Goal: Task Accomplishment & Management: Use online tool/utility

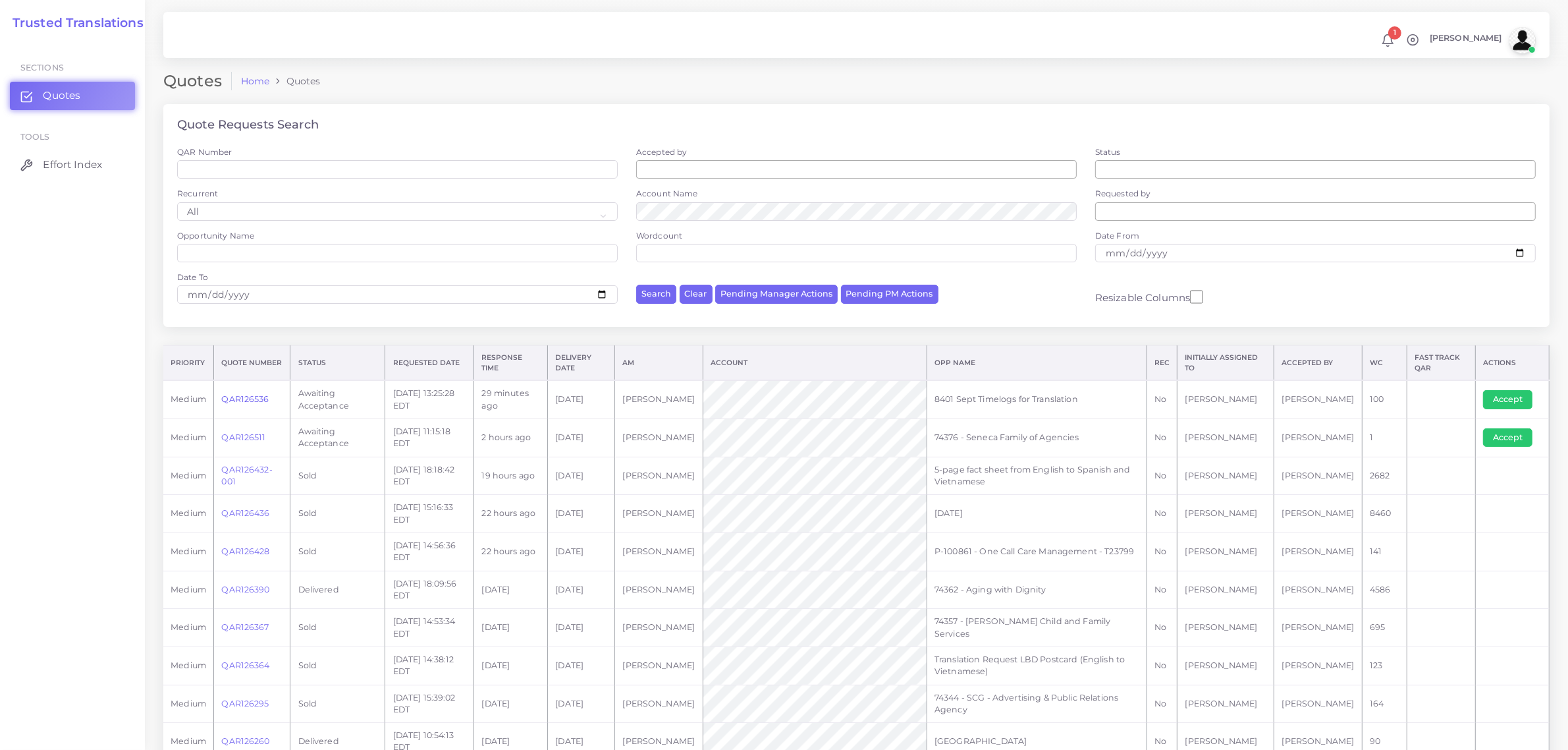
click at [238, 396] on link "QAR126536" at bounding box center [245, 398] width 47 height 10
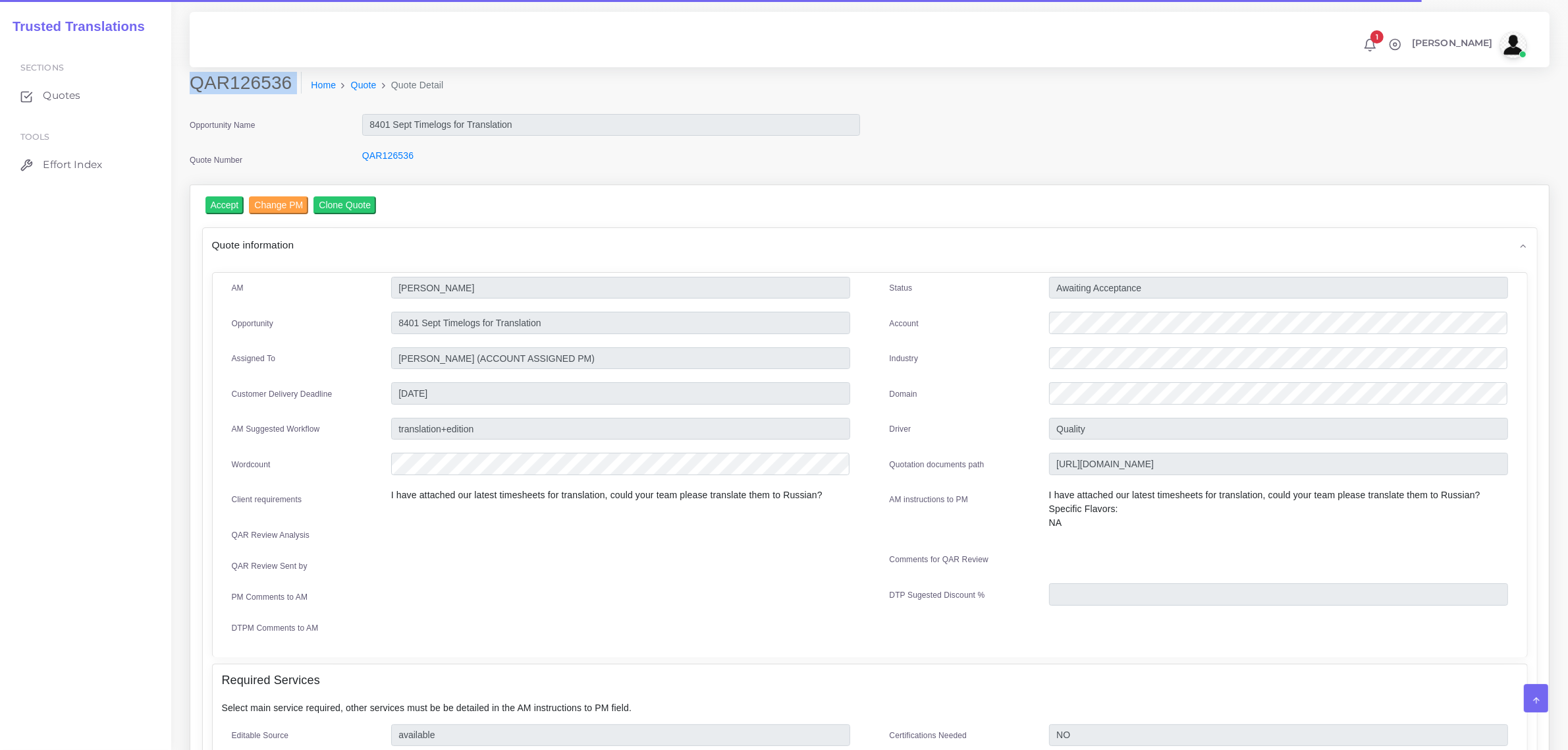
drag, startPoint x: 195, startPoint y: 82, endPoint x: 308, endPoint y: 110, distance: 116.4
click at [308, 110] on div "QAR126536 Home Quote Quote Detail" at bounding box center [869, 92] width 1380 height 41
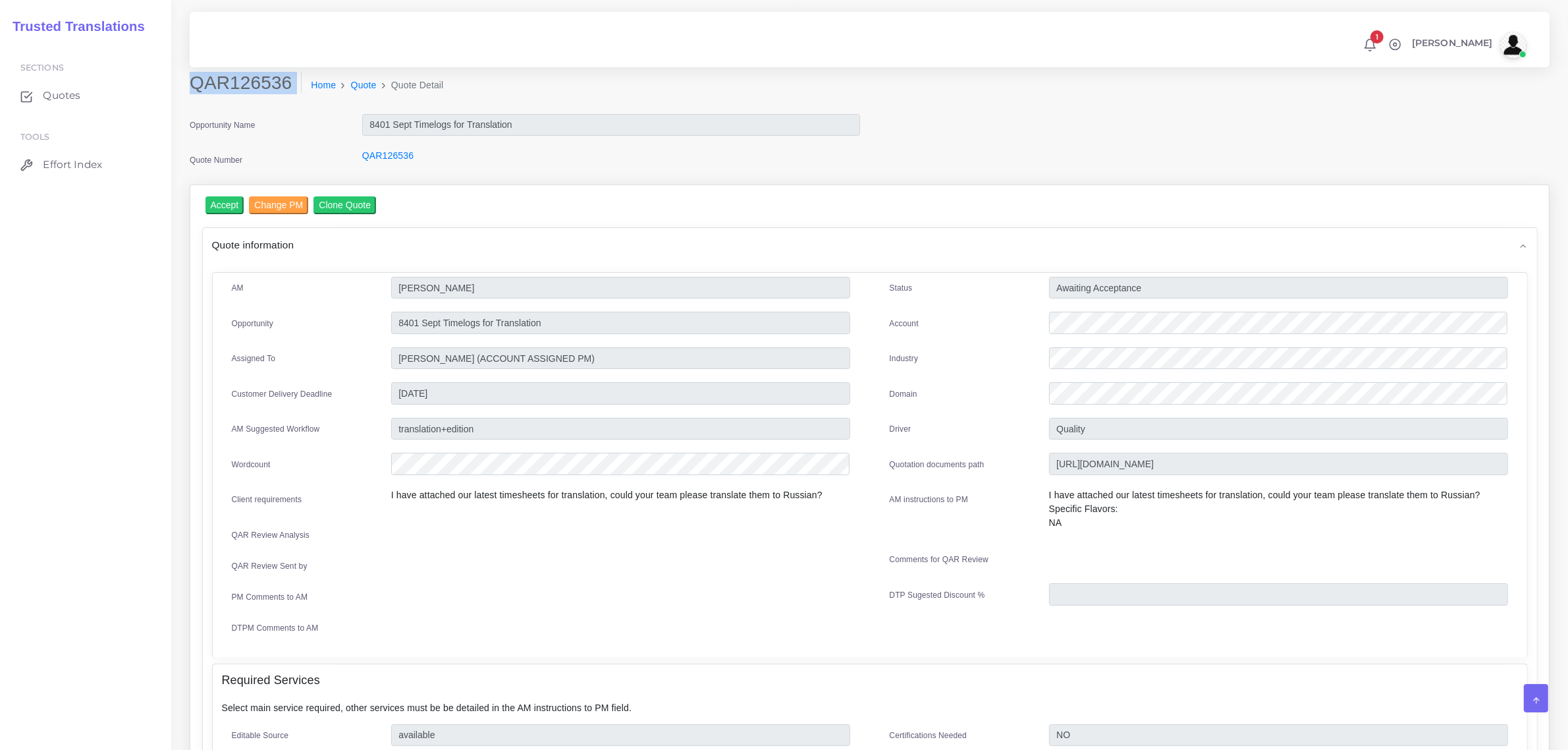
copy div "QAR126536"
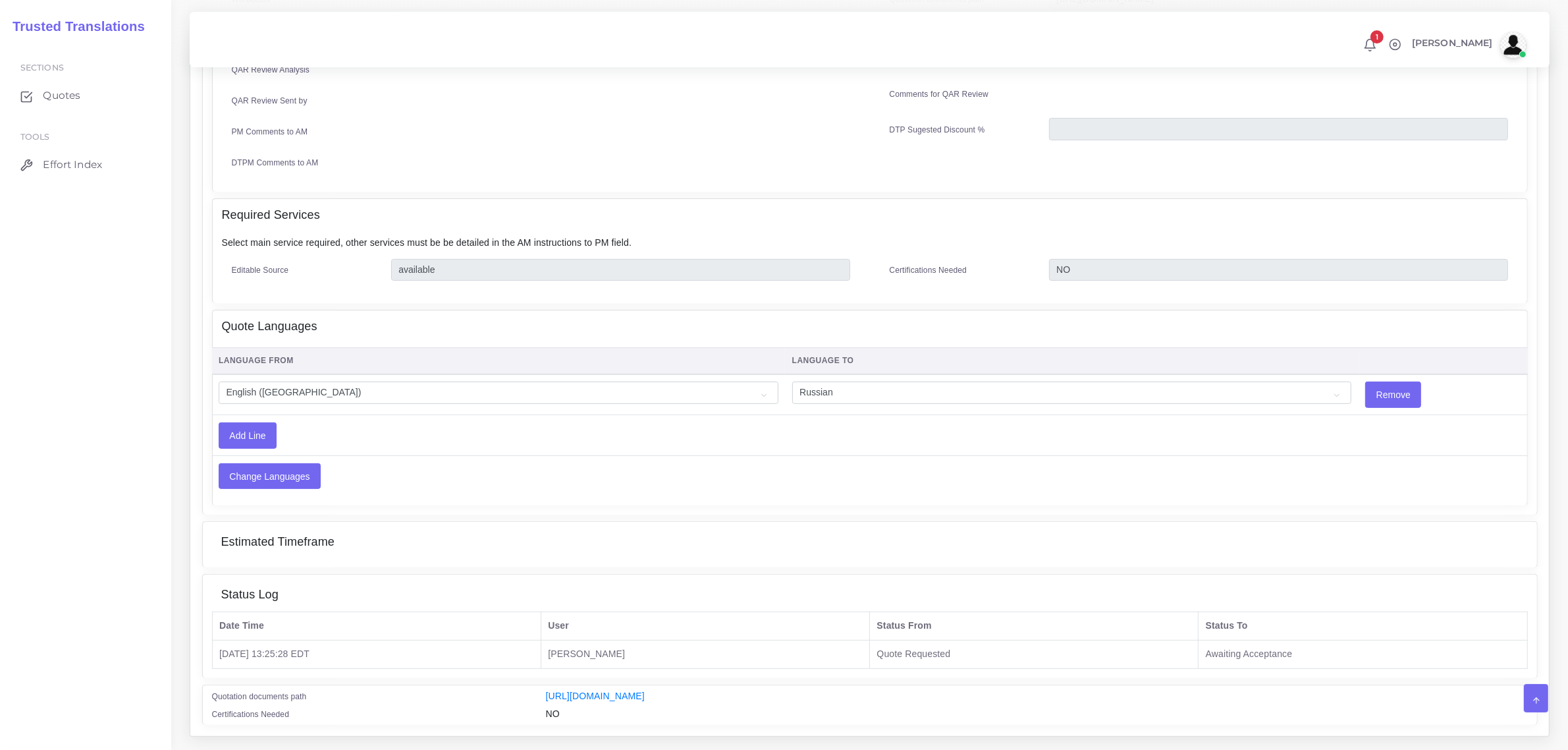
scroll to position [494, 0]
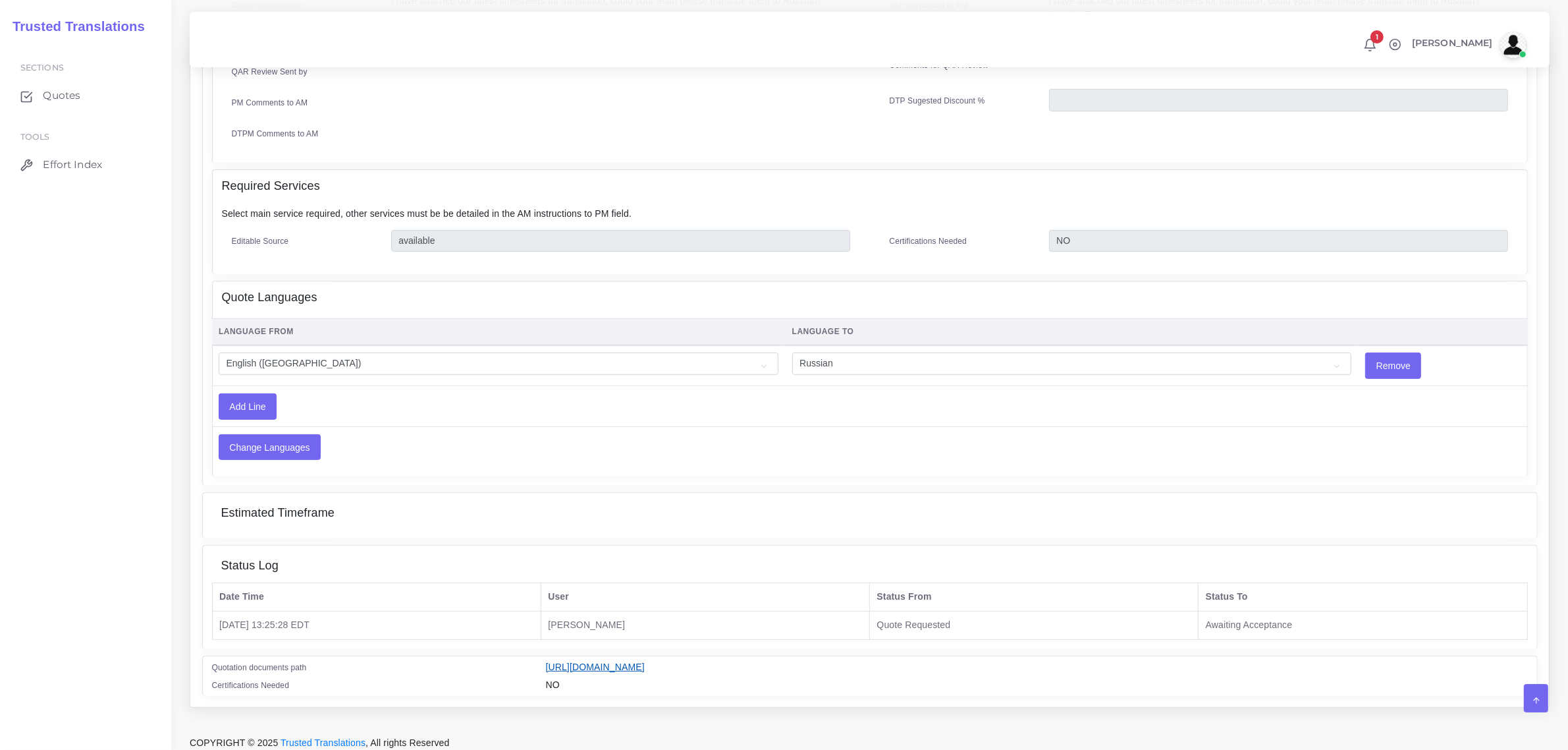
click at [645, 661] on link "[URL][DOMAIN_NAME]" at bounding box center [595, 667] width 99 height 11
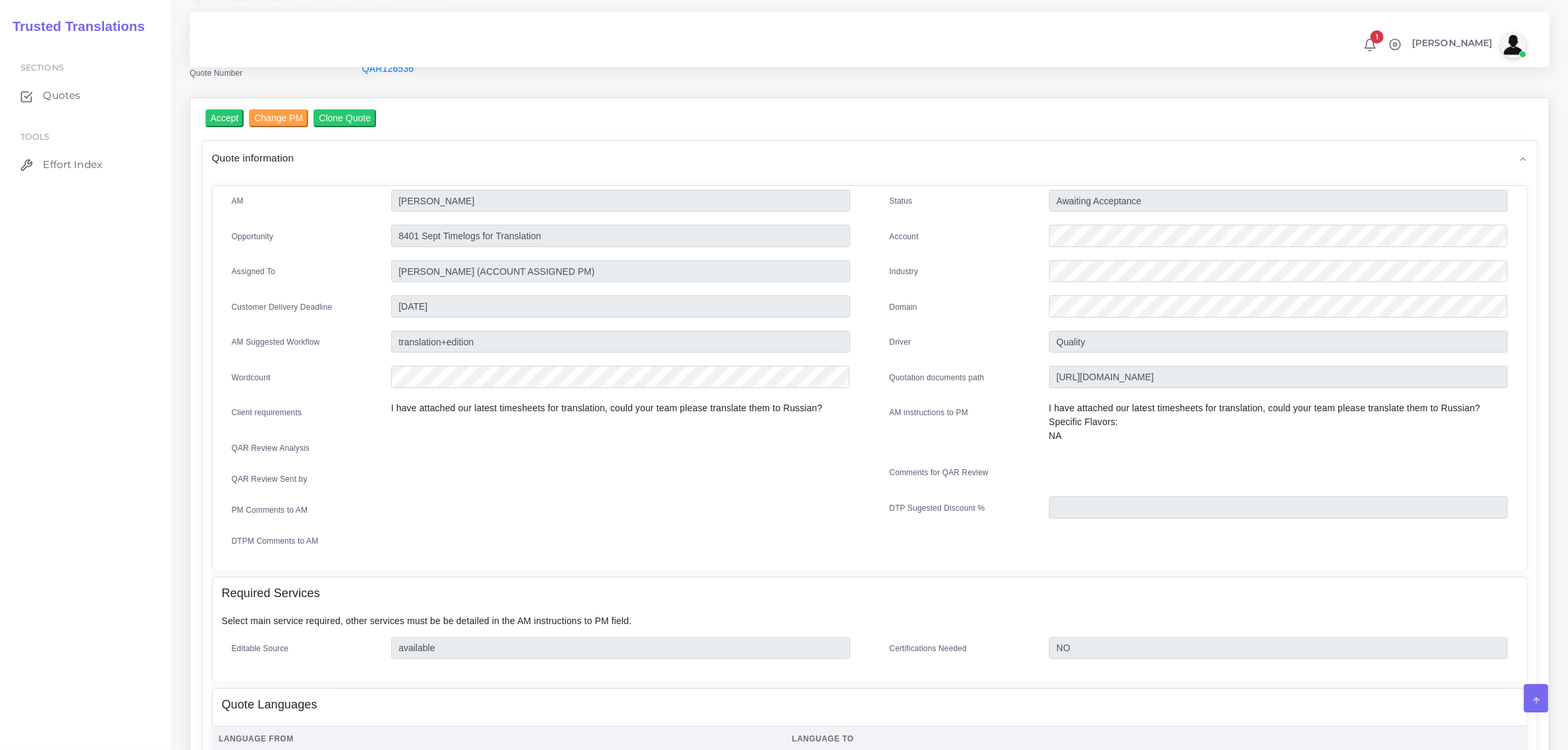
scroll to position [0, 0]
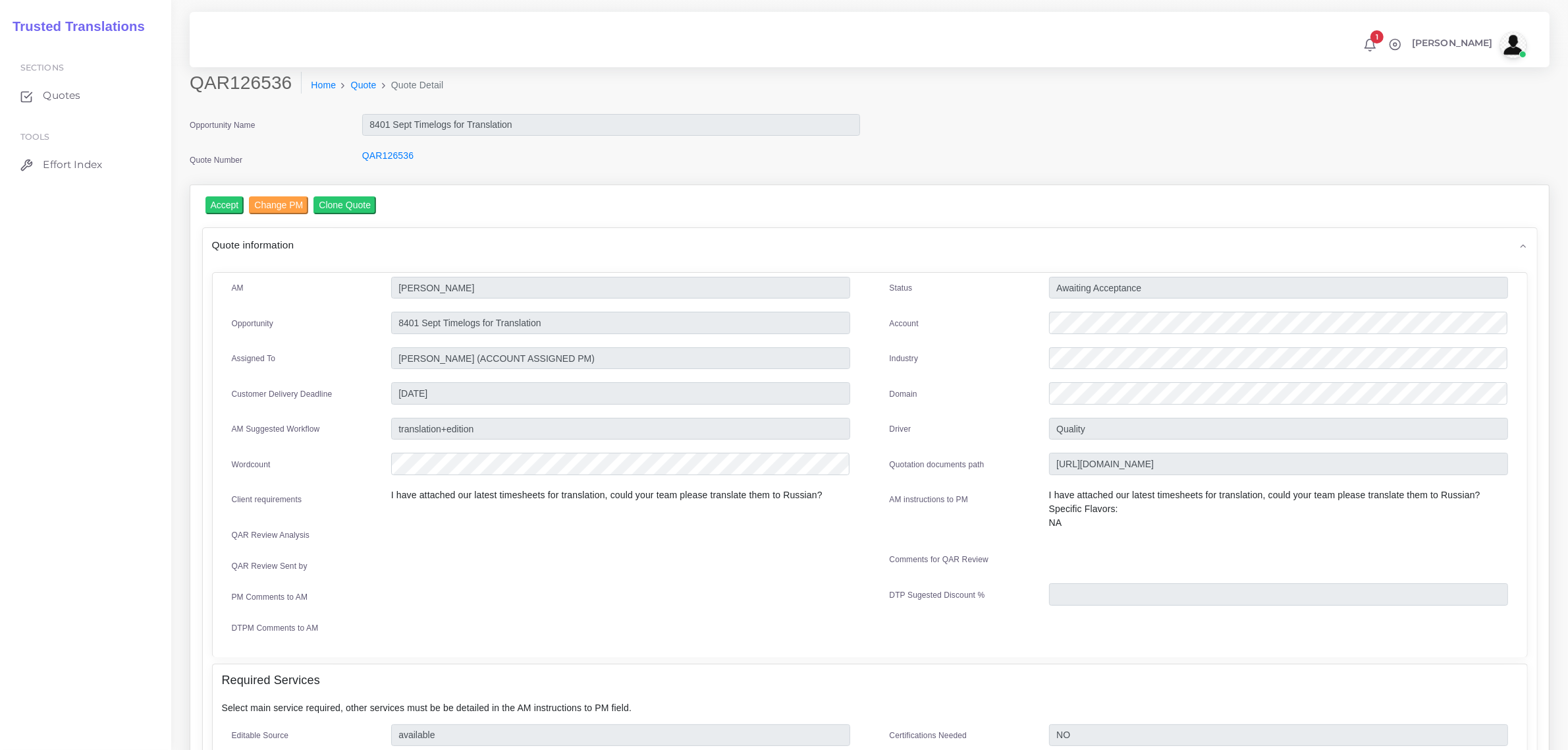
click at [219, 193] on div "Accept Change PM Clone Quote Quote information AM Sven Oravec Opportunity Status" at bounding box center [869, 693] width 1359 height 1017
click at [223, 202] on input "Accept" at bounding box center [225, 205] width 39 height 17
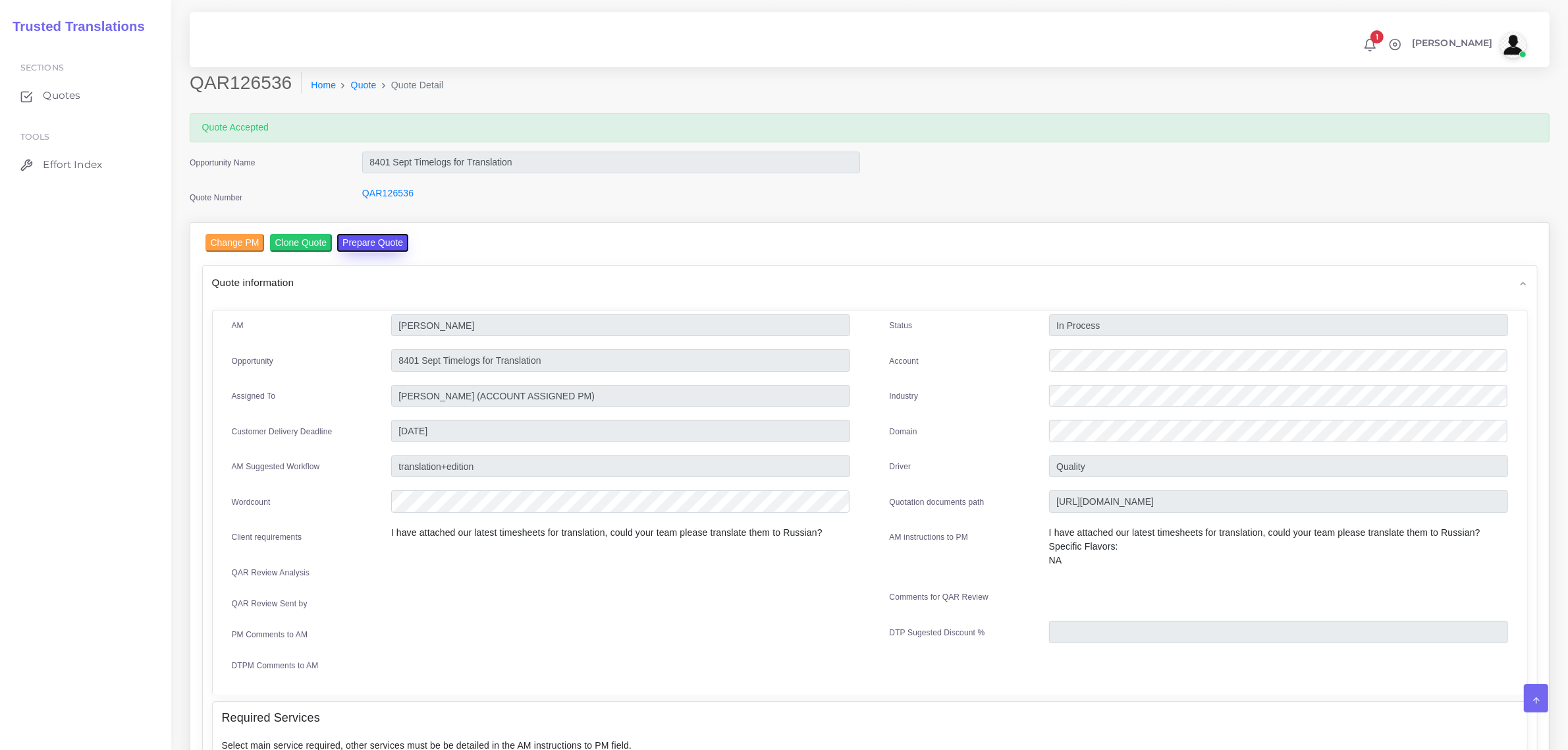
click at [353, 244] on button "Prepare Quote" at bounding box center [373, 242] width 71 height 17
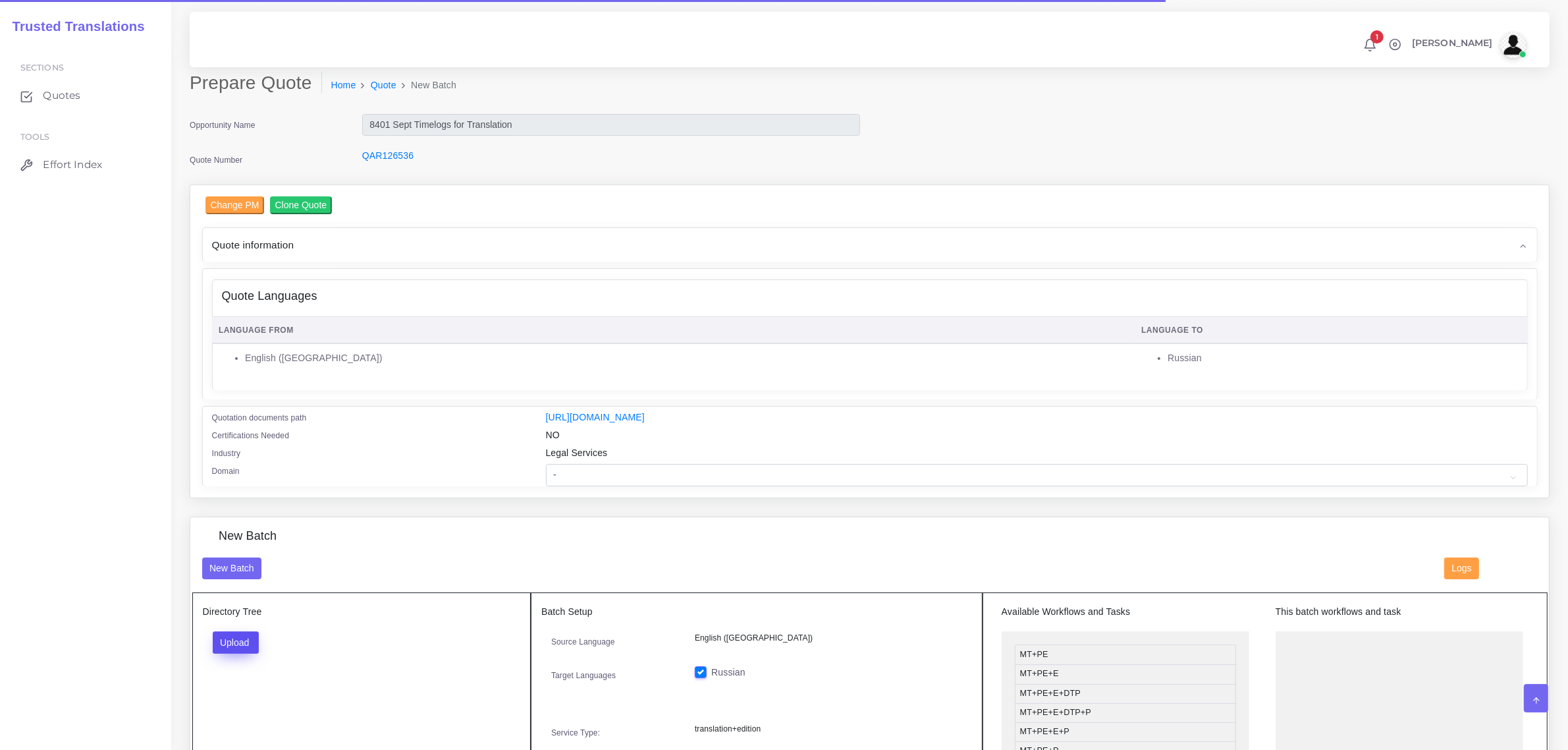
click at [240, 637] on button "Upload" at bounding box center [236, 642] width 47 height 23
click at [237, 689] on label "Files" at bounding box center [259, 692] width 91 height 16
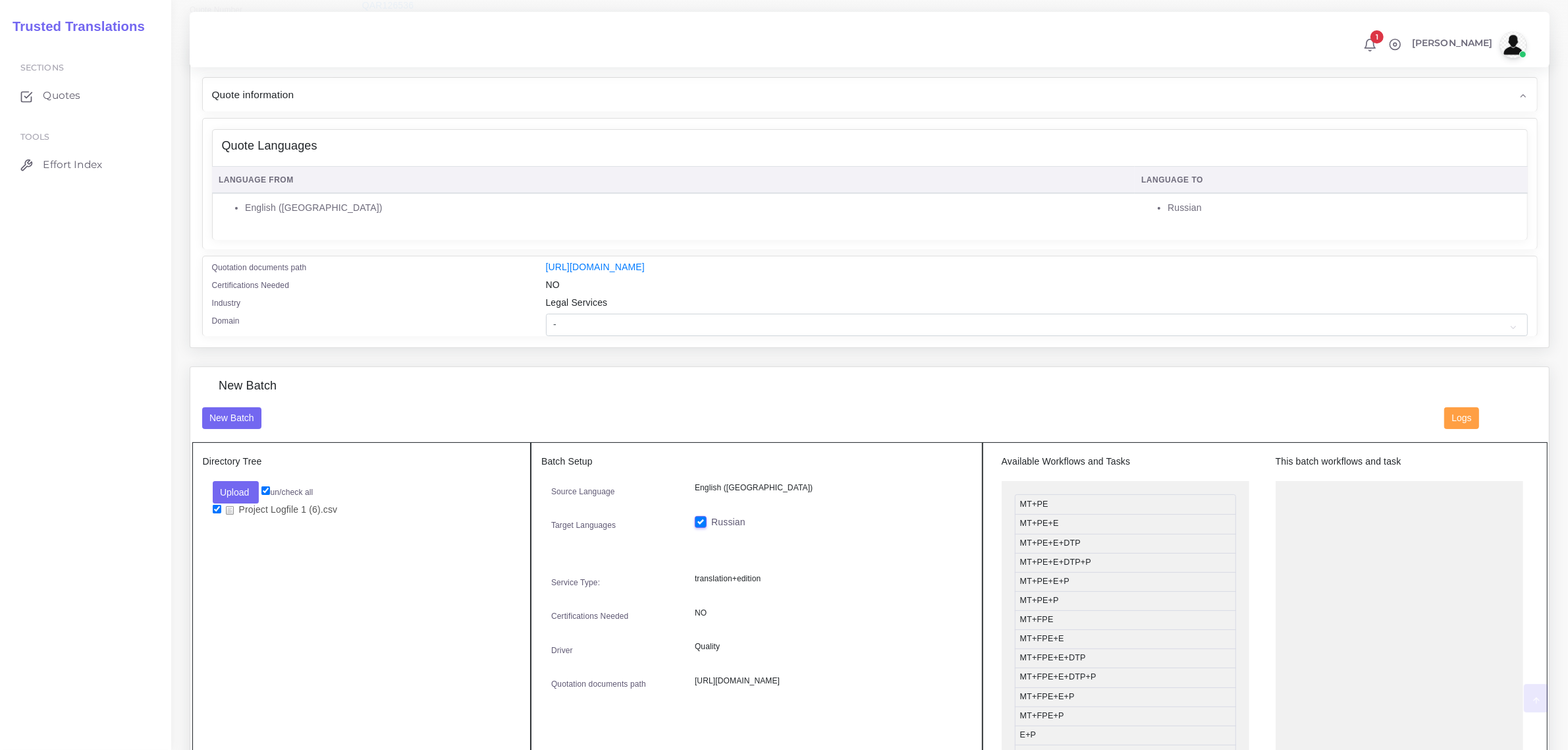
scroll to position [164, 0]
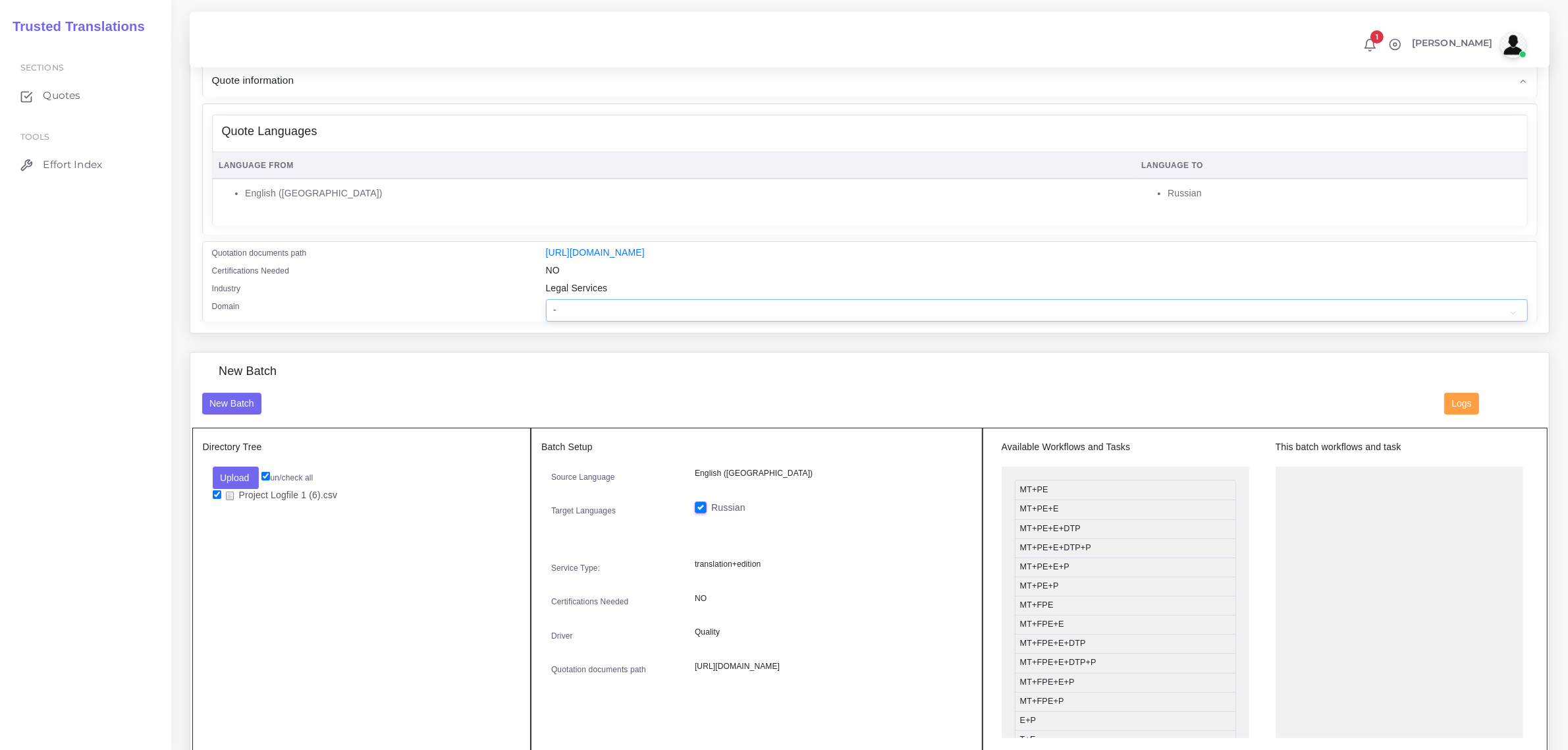
click at [598, 311] on select "- Advertising and Media Agriculture, Forestry and Fishing Architecture, Buildin…" at bounding box center [1037, 310] width 982 height 23
select select "Human Resources - HR"
click at [546, 299] on select "- Advertising and Media Agriculture, Forestry and Fishing Architecture, Buildin…" at bounding box center [1037, 310] width 982 height 23
drag, startPoint x: 1062, startPoint y: 604, endPoint x: 1328, endPoint y: 479, distance: 293.9
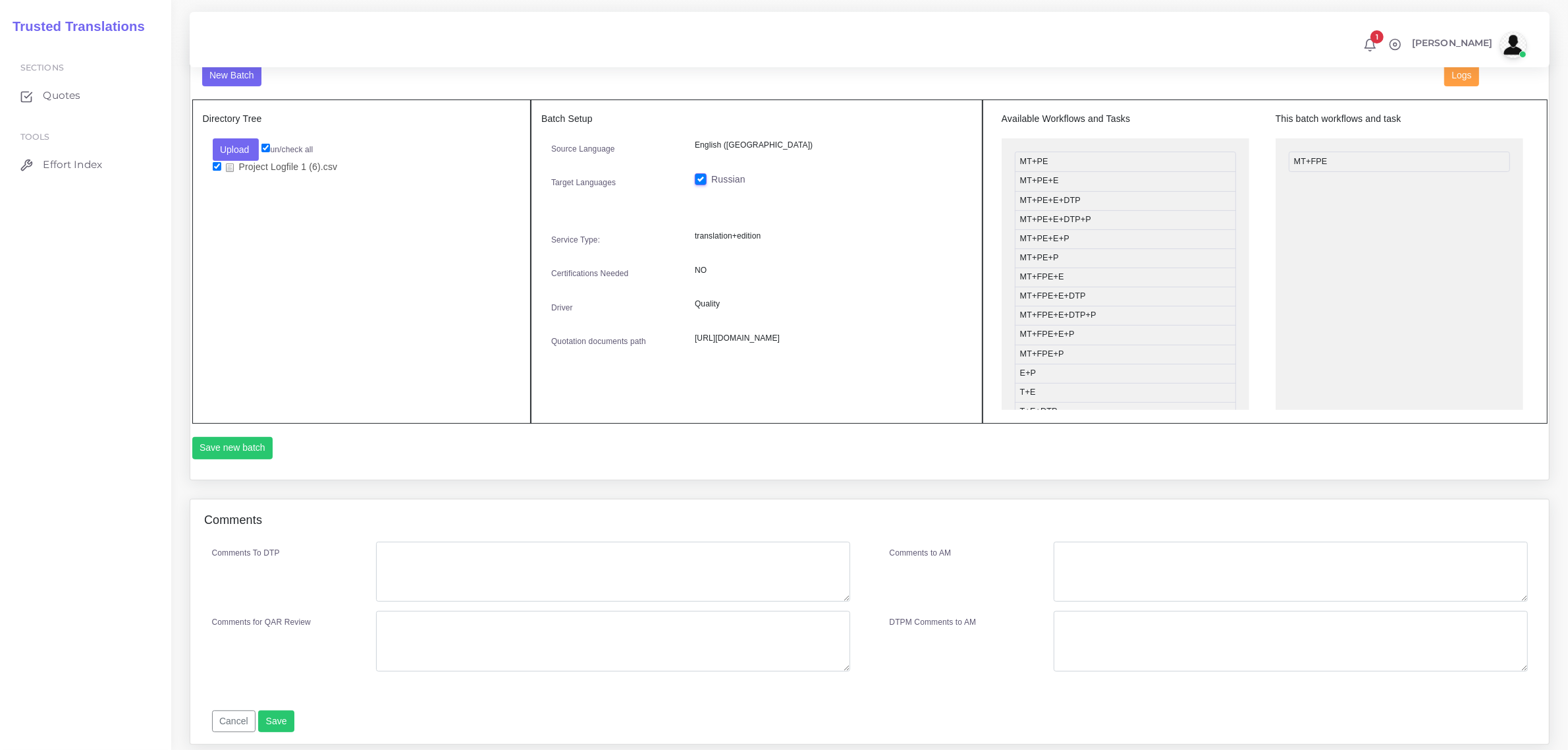
scroll to position [494, 0]
click at [225, 438] on button "Save new batch" at bounding box center [233, 447] width 81 height 23
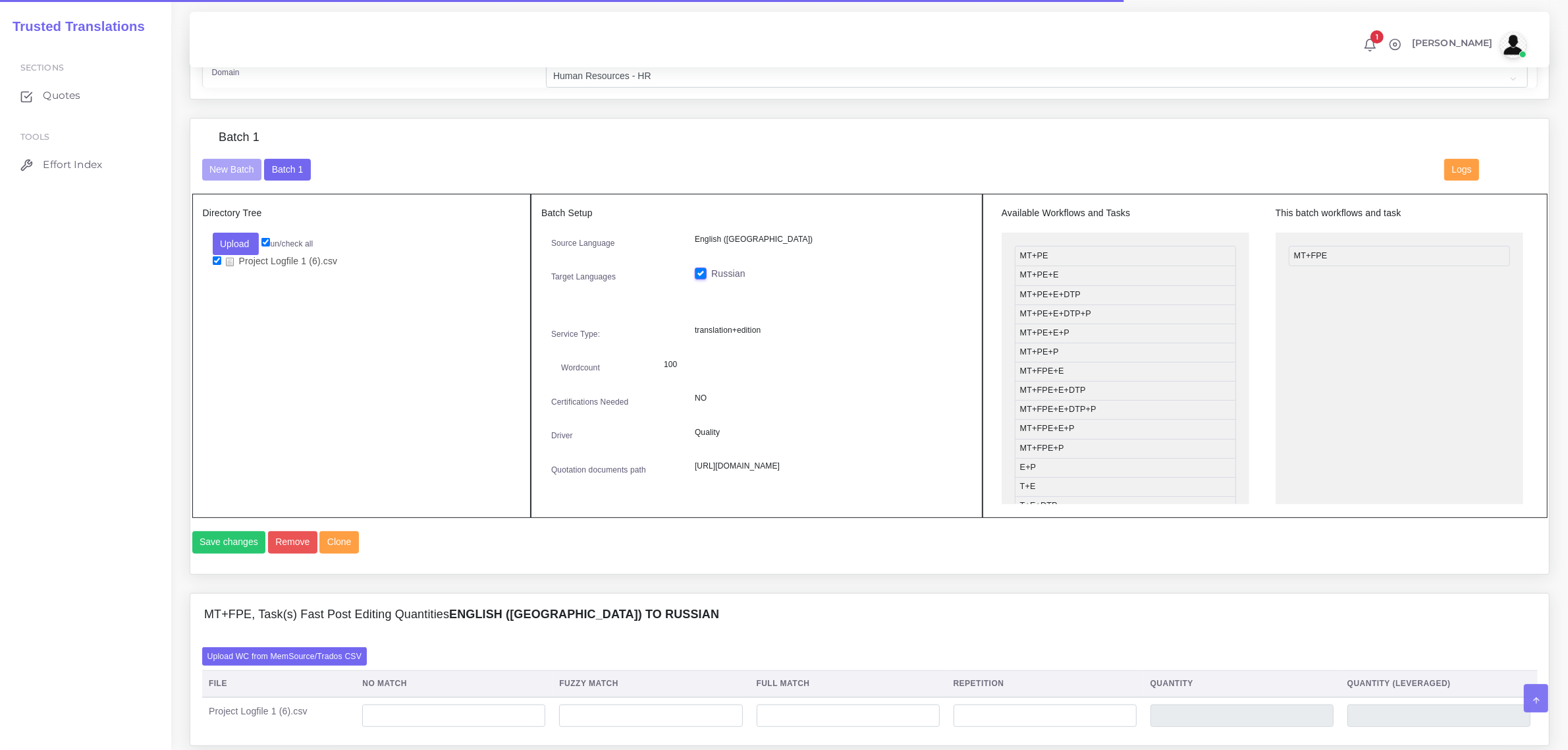
scroll to position [576, 0]
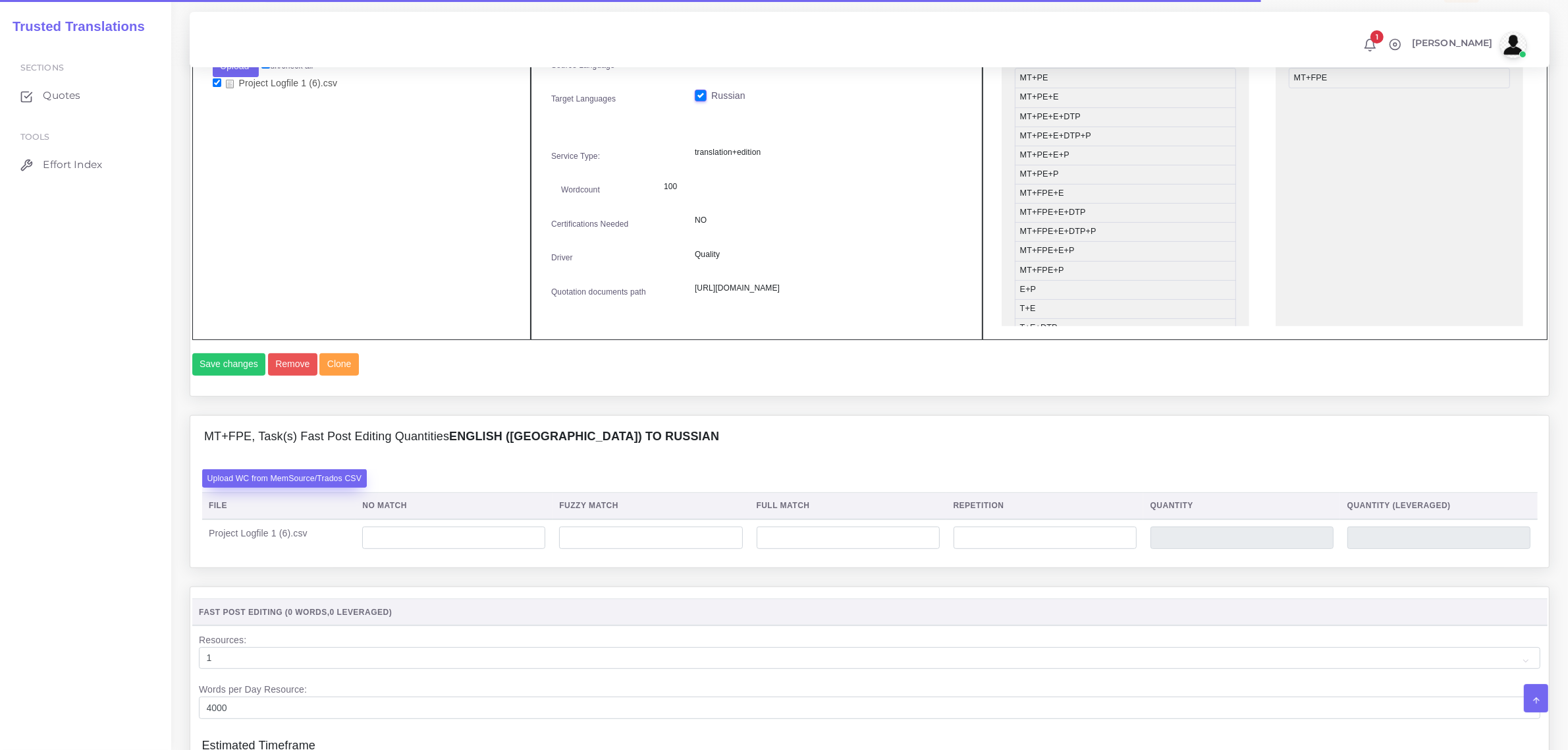
click at [317, 487] on label "Upload WC from MemSource/Trados CSV" at bounding box center [284, 478] width 165 height 17
click at [0, 0] on input "Upload WC from MemSource/Trados CSV" at bounding box center [0, 0] width 0 height 0
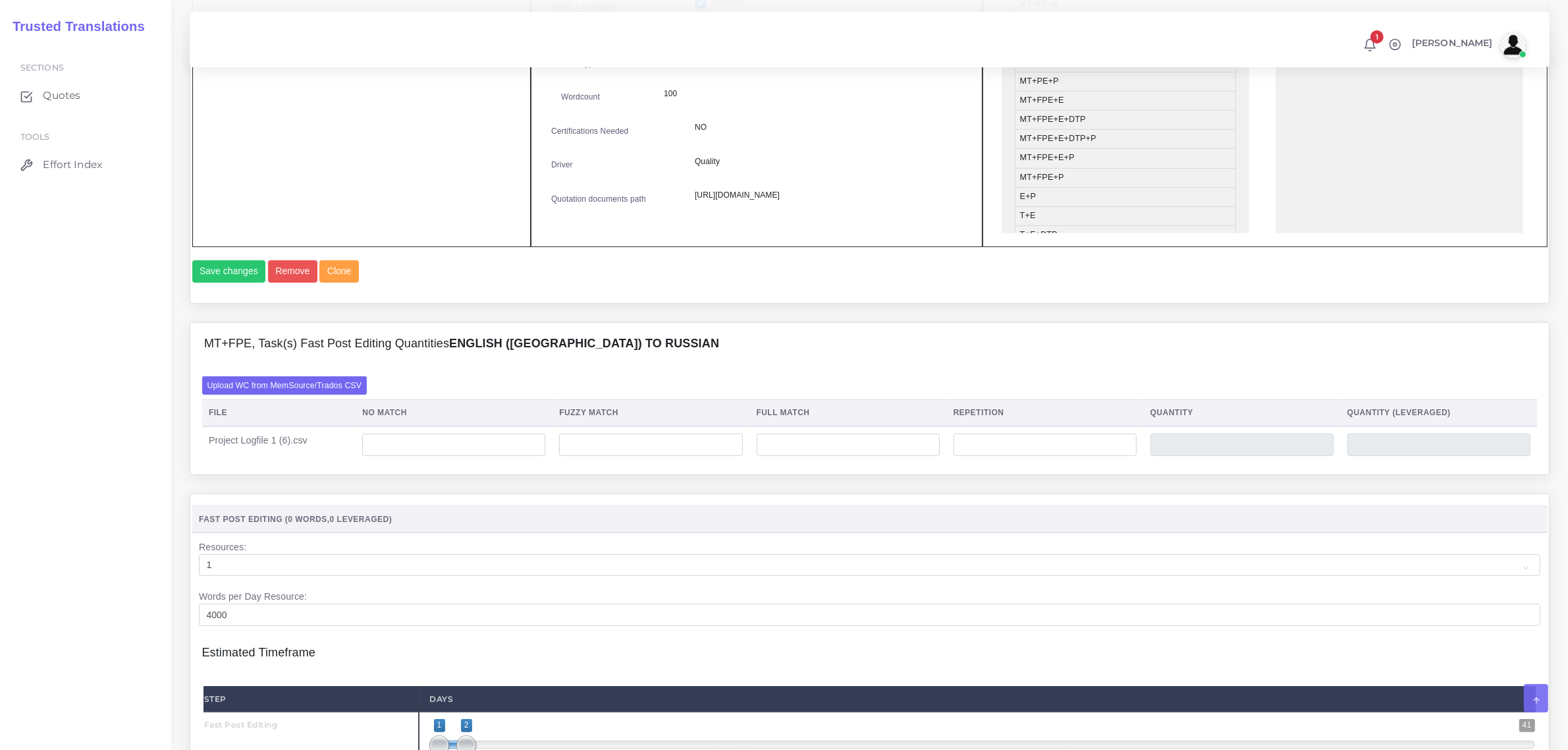
scroll to position [741, 0]
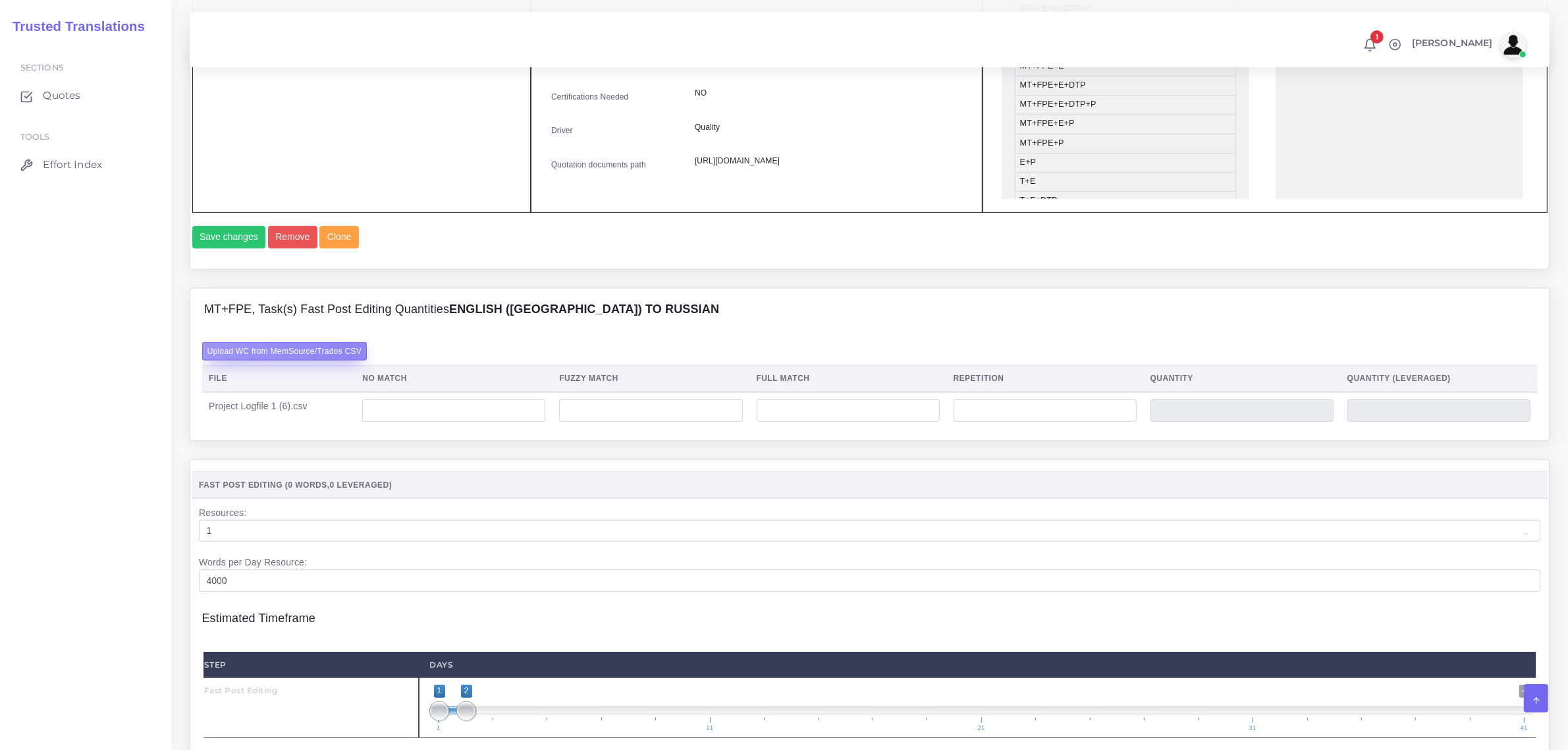
click at [344, 360] on label "Upload WC from MemSource/Trados CSV" at bounding box center [284, 350] width 165 height 17
click at [0, 0] on input "Upload WC from MemSource/Trados CSV" at bounding box center [0, 0] width 0 height 0
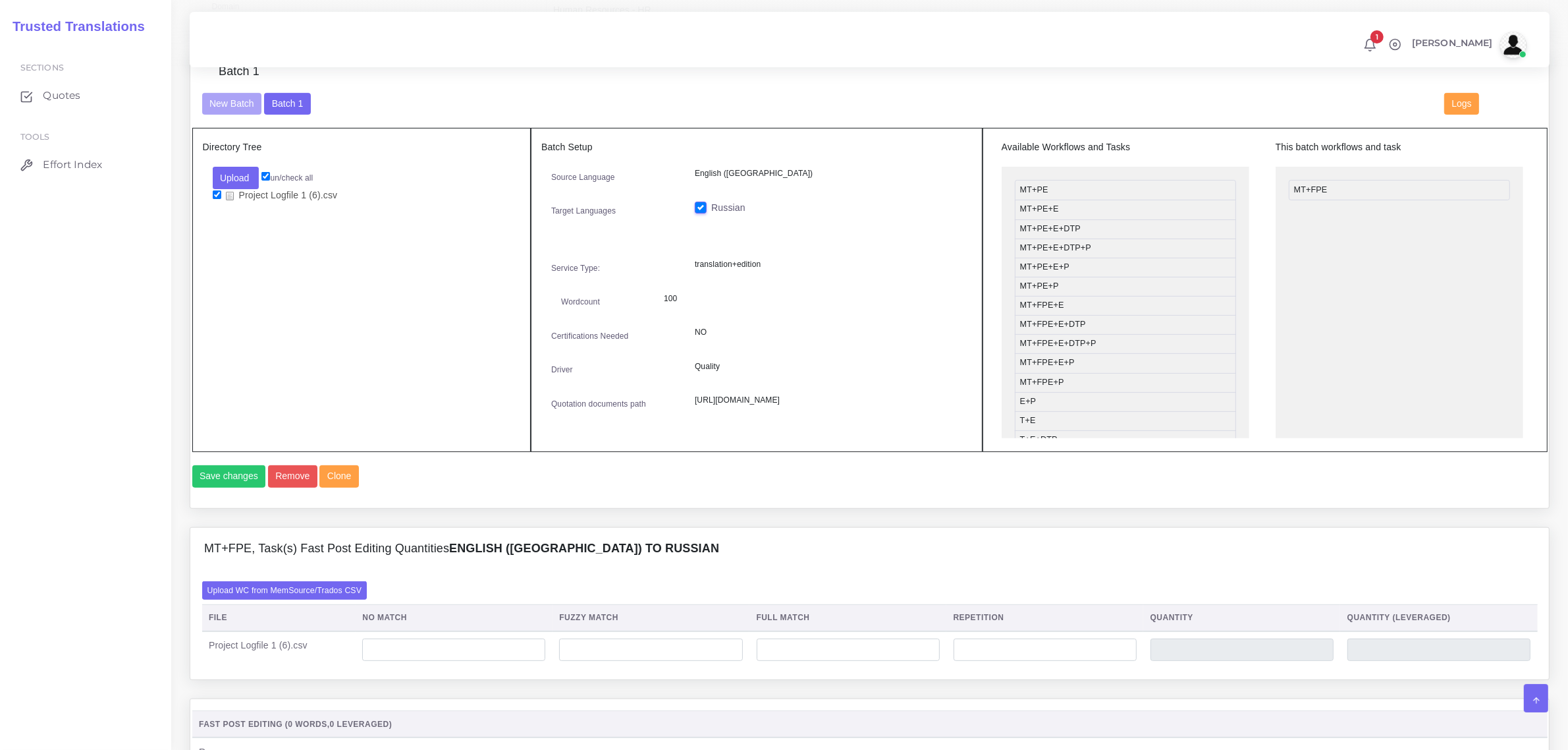
scroll to position [494, 0]
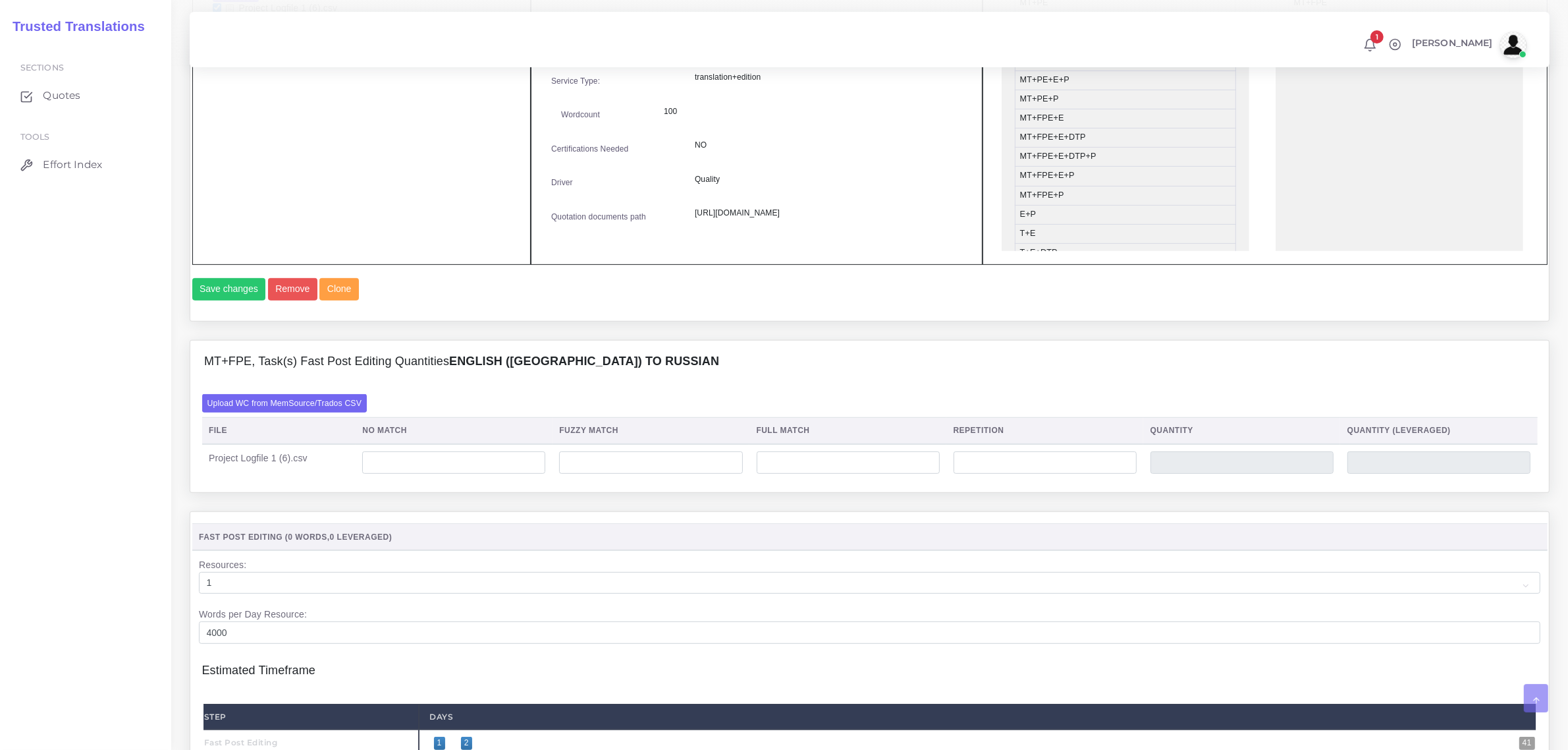
scroll to position [741, 0]
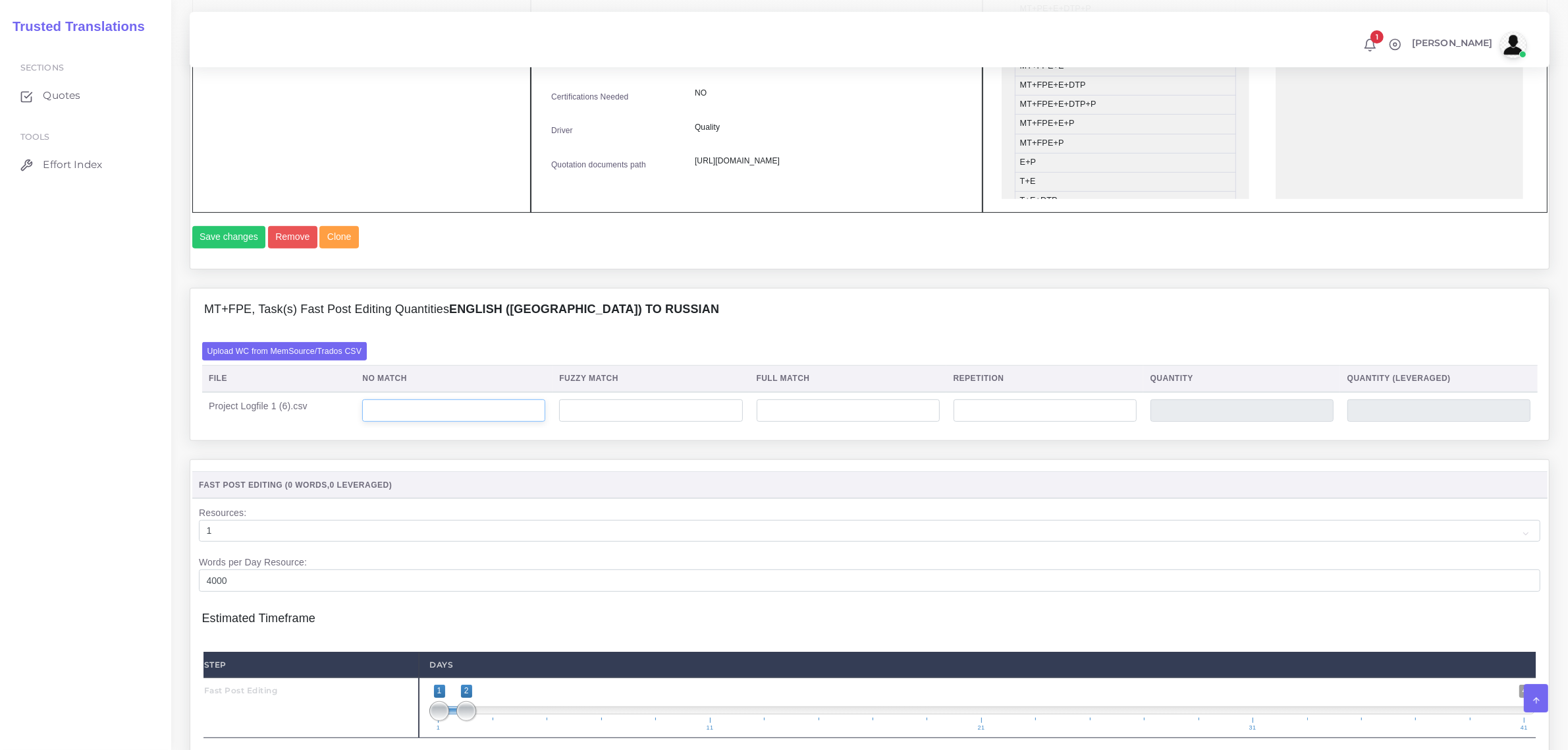
click at [426, 422] on input "number" at bounding box center [454, 410] width 184 height 23
type input "30"
click at [989, 422] on input "number" at bounding box center [1045, 410] width 184 height 23
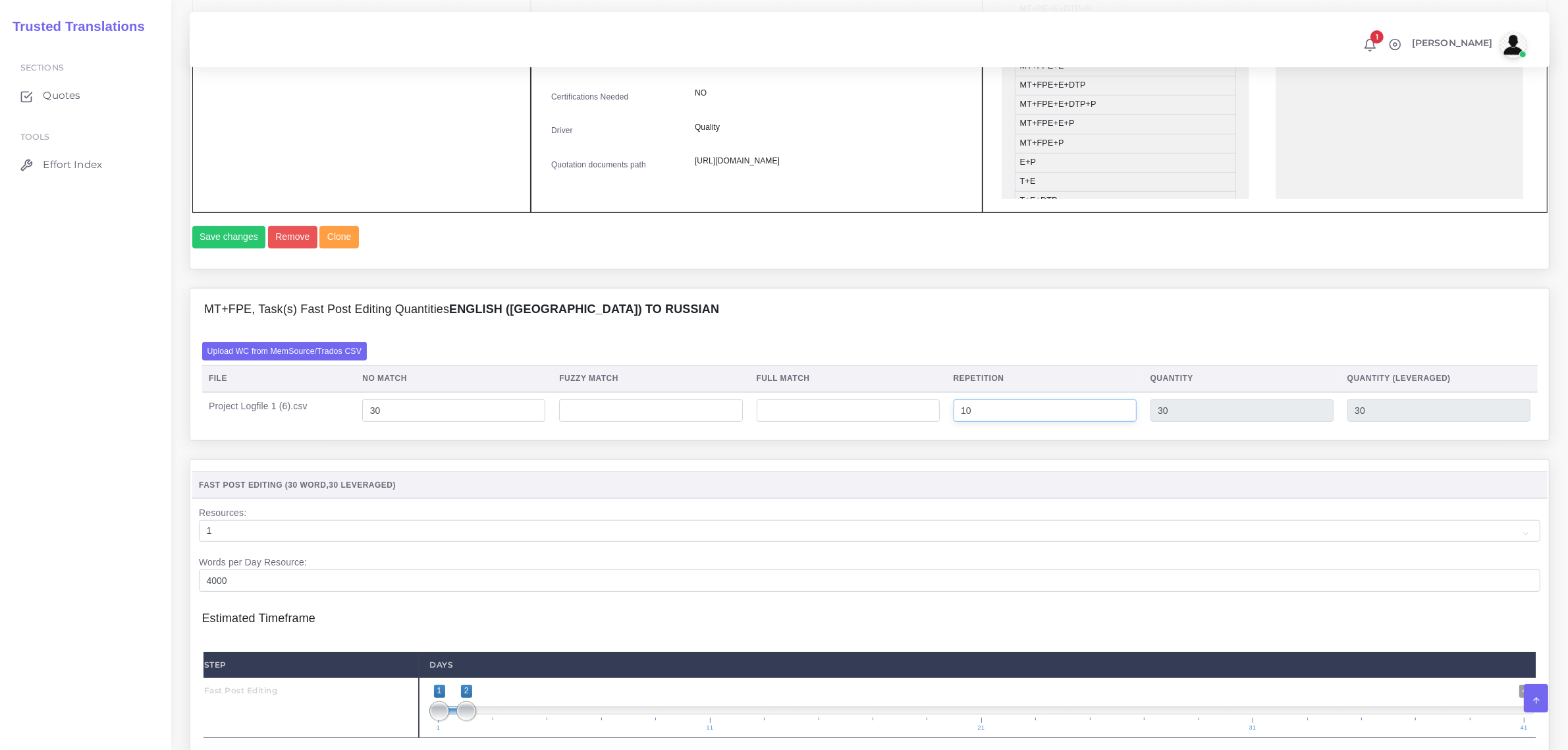
type input "10"
type input "40"
type input "32"
drag, startPoint x: 389, startPoint y: 439, endPoint x: 370, endPoint y: 439, distance: 19.0
click at [370, 422] on input "30" at bounding box center [454, 410] width 184 height 23
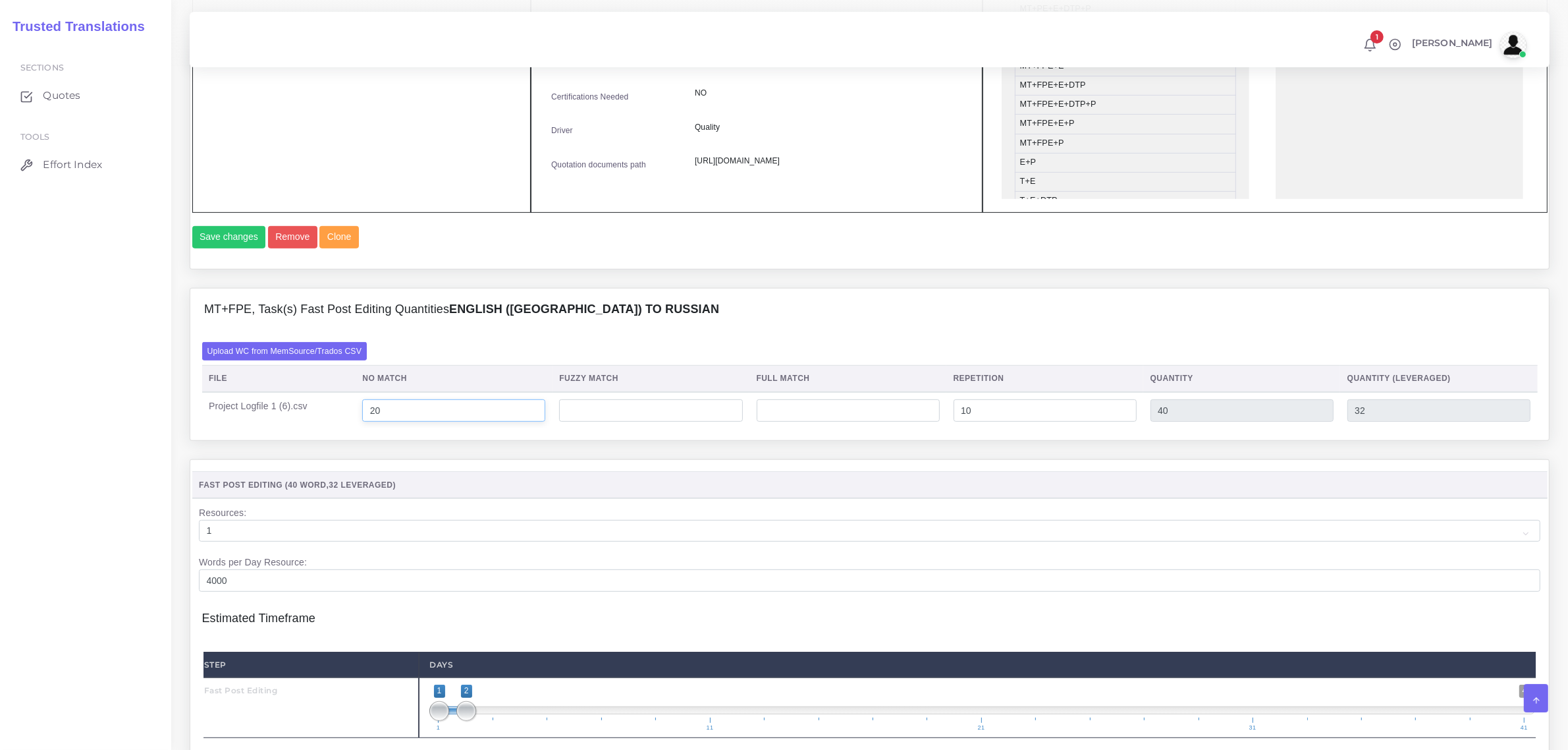
type input "20"
type input "30"
type input "22"
click at [793, 422] on input "number" at bounding box center [848, 410] width 184 height 23
type input "2"
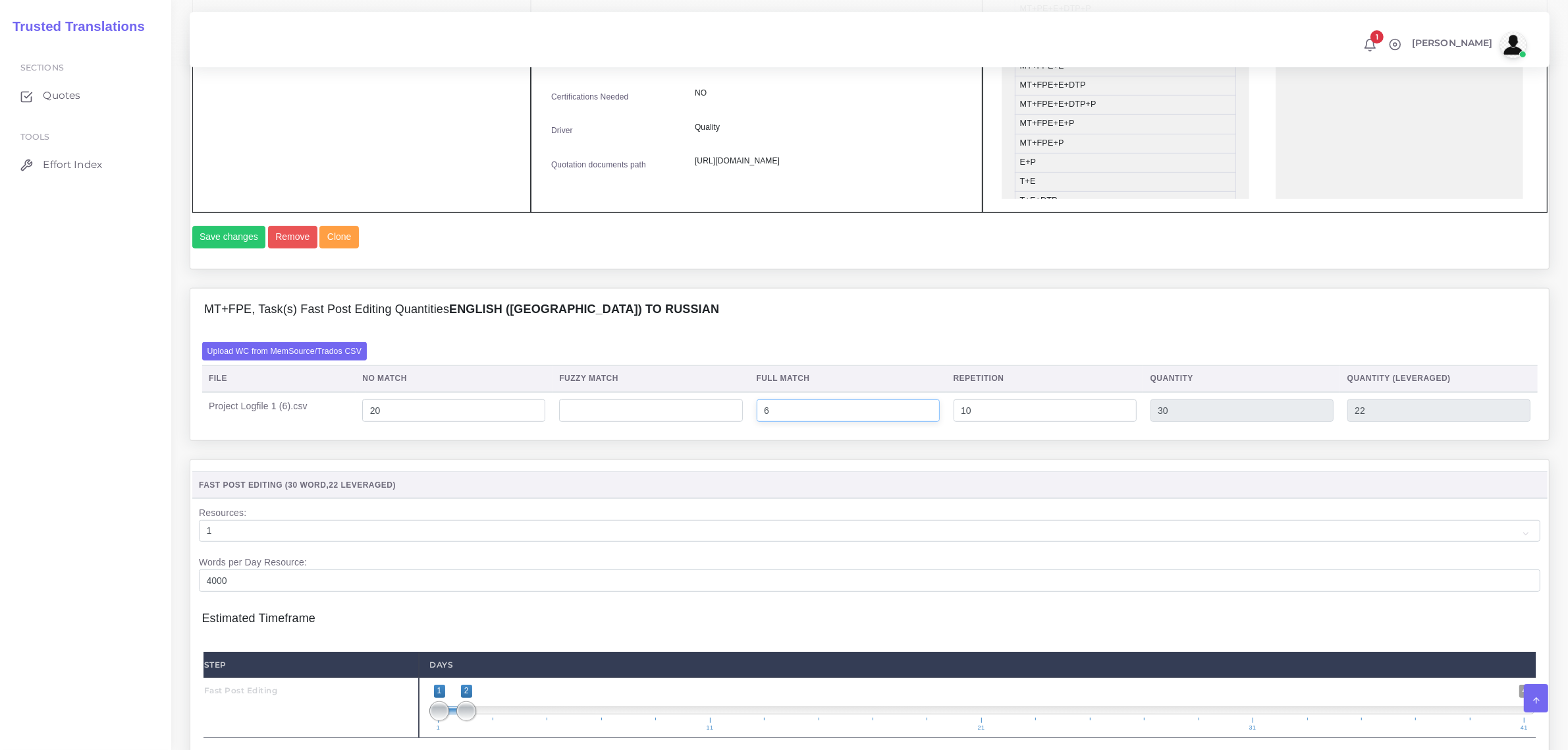
type input "6"
type input "36"
type input "24"
click at [843, 543] on select "1 2 3 4 5 6 7 8 9 10" at bounding box center [869, 531] width 1342 height 23
click at [782, 258] on div "Save changes Remove Clone" at bounding box center [870, 241] width 1355 height 32
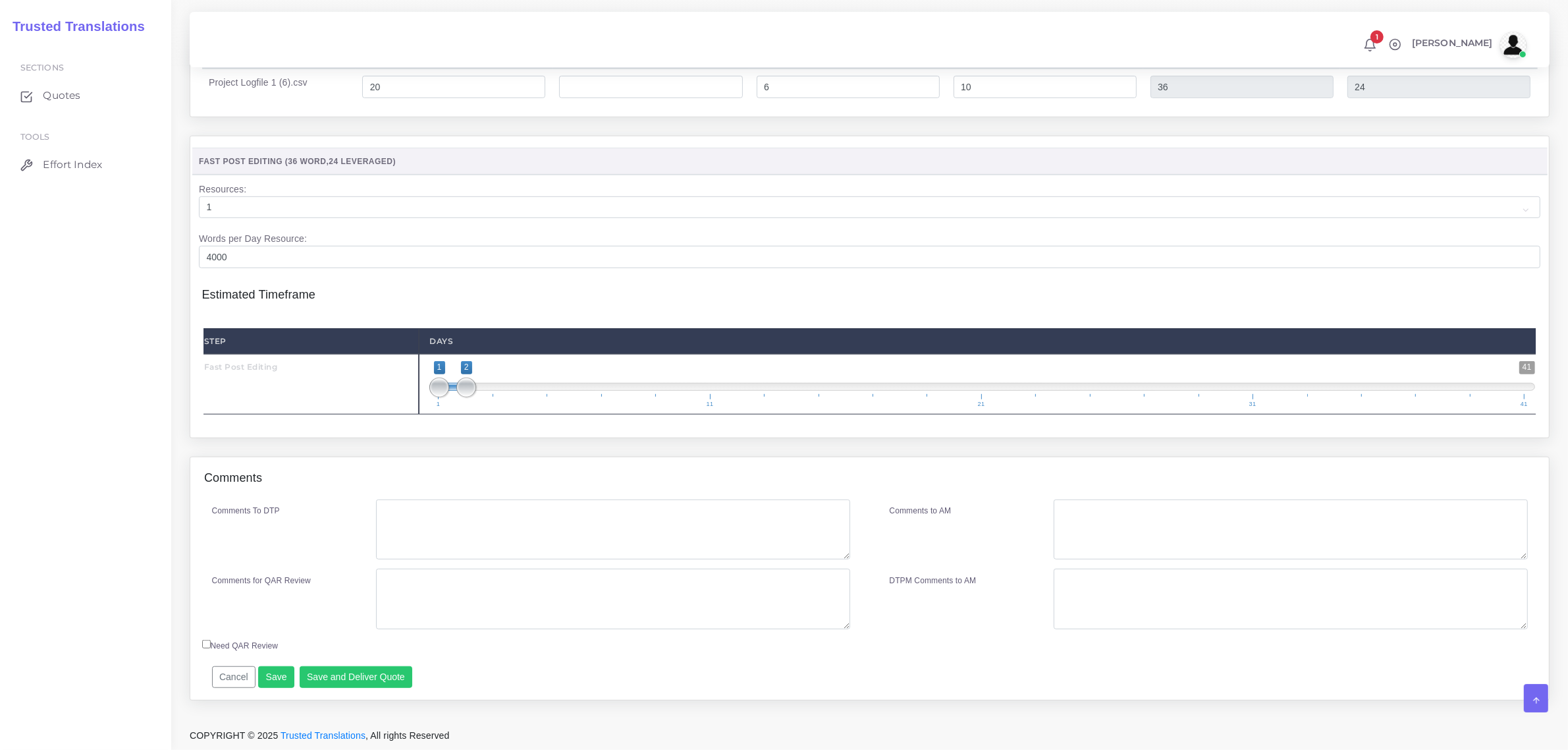
scroll to position [1093, 0]
click at [363, 677] on button "Save and Deliver Quote" at bounding box center [356, 677] width 113 height 23
